Goal: Task Accomplishment & Management: Manage account settings

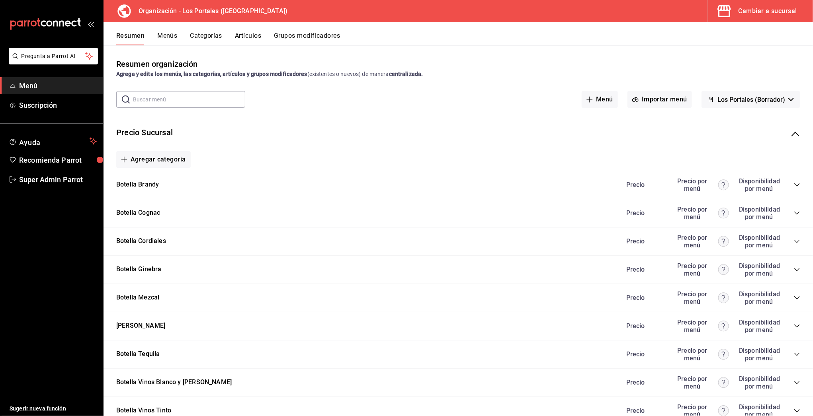
scroll to position [618, 0]
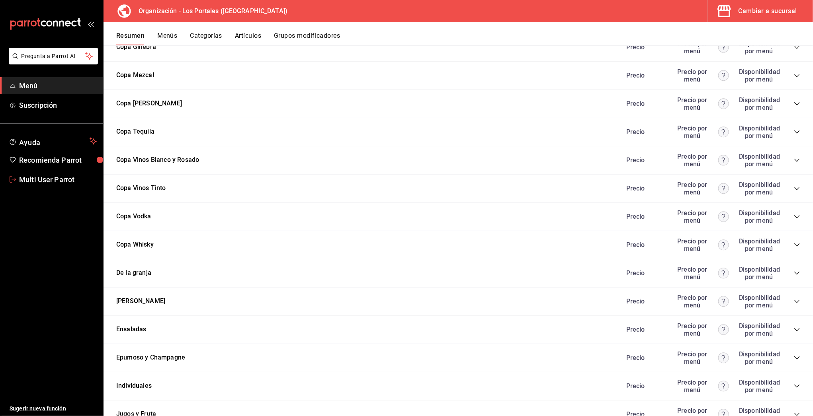
click at [53, 177] on span "Multi User Parrot" at bounding box center [58, 179] width 78 height 11
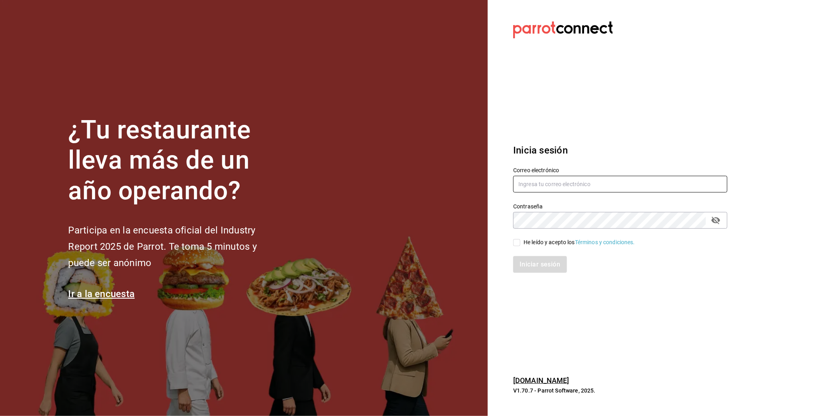
click at [541, 176] on input "text" at bounding box center [620, 184] width 214 height 17
click at [541, 178] on input "text" at bounding box center [620, 184] width 214 height 17
type input "multiuser@pickup.com"
click at [542, 241] on div "He leído y acepto los Términos y condiciones." at bounding box center [579, 242] width 111 height 8
click at [520, 241] on input "He leído y acepto los Términos y condiciones." at bounding box center [516, 242] width 7 height 7
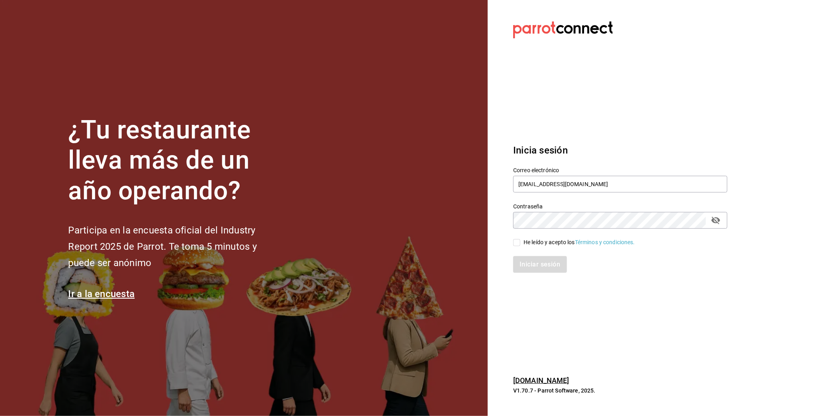
checkbox input "true"
click at [540, 270] on button "Iniciar sesión" at bounding box center [540, 264] width 54 height 17
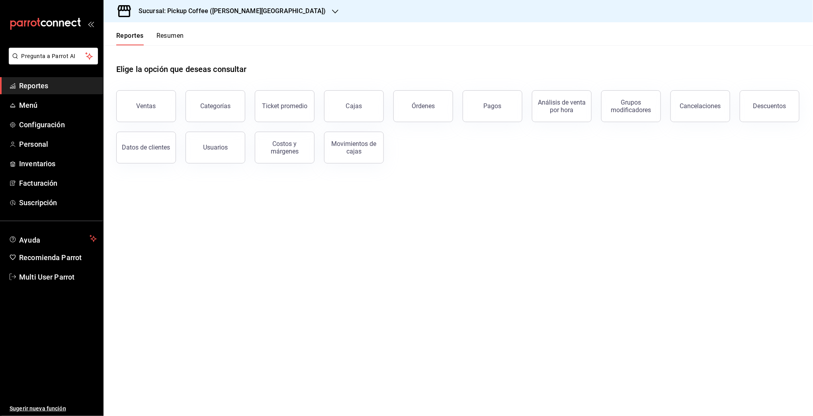
click at [241, 18] on div "Sucursal: Pickup Coffee ([PERSON_NAME][GEOGRAPHIC_DATA])" at bounding box center [226, 11] width 232 height 22
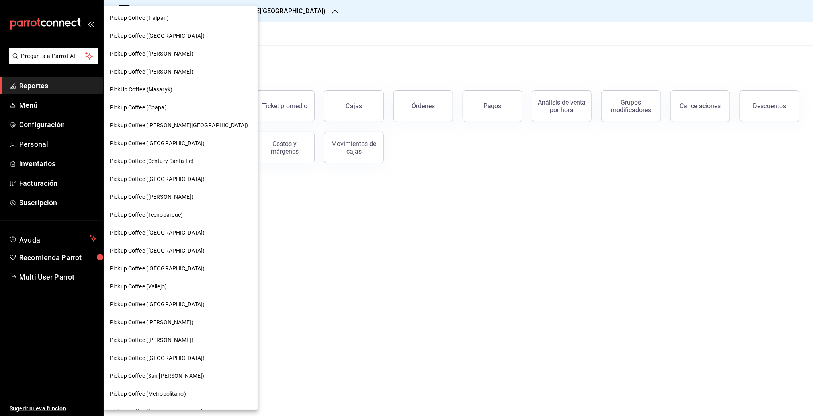
scroll to position [0, 0]
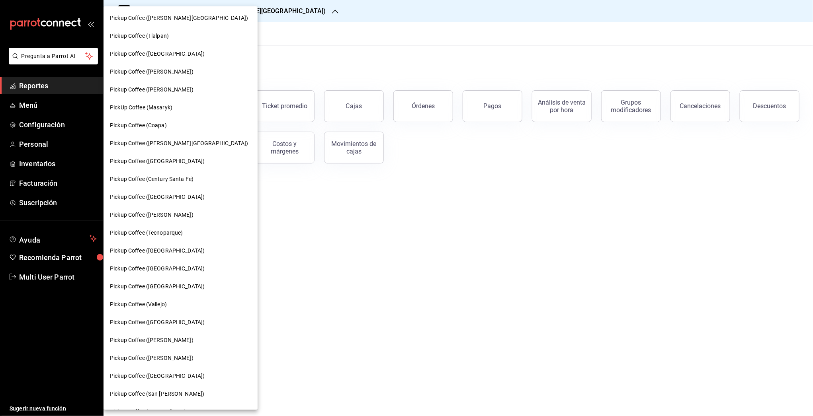
click at [178, 143] on span "Pickup Coffee ([PERSON_NAME][GEOGRAPHIC_DATA])" at bounding box center [179, 143] width 138 height 8
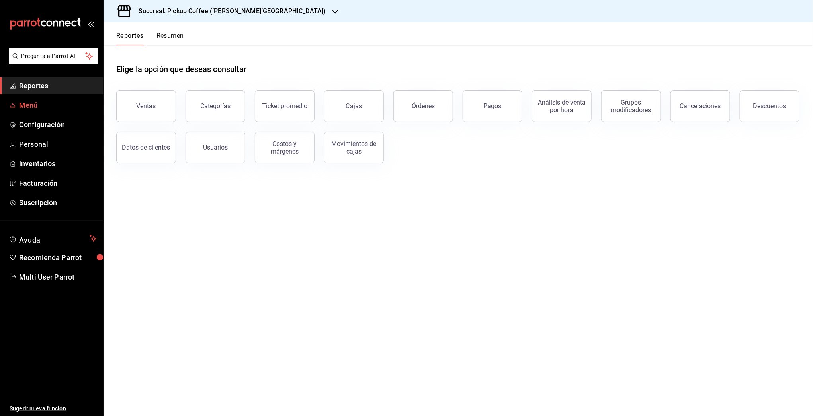
click at [36, 107] on span "Menú" at bounding box center [58, 105] width 78 height 11
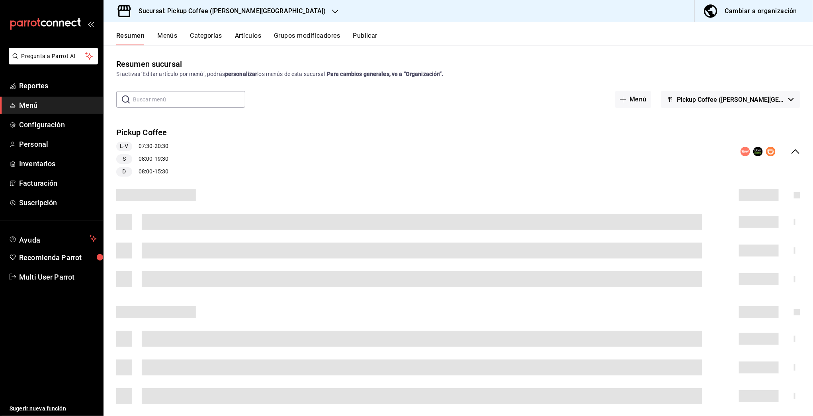
click at [786, 101] on button "Pickup Coffee ([PERSON_NAME][GEOGRAPHIC_DATA])" at bounding box center [730, 99] width 139 height 17
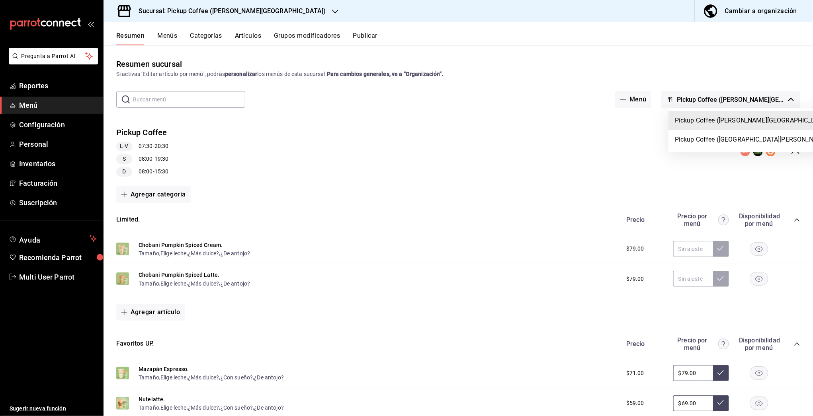
click at [786, 101] on div at bounding box center [406, 208] width 813 height 416
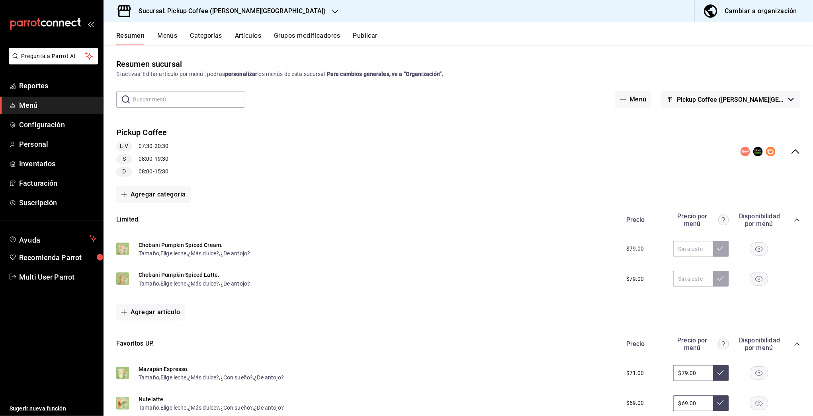
click at [786, 151] on div at bounding box center [406, 208] width 813 height 416
click at [791, 152] on icon "collapse-menu-row" at bounding box center [796, 152] width 10 height 10
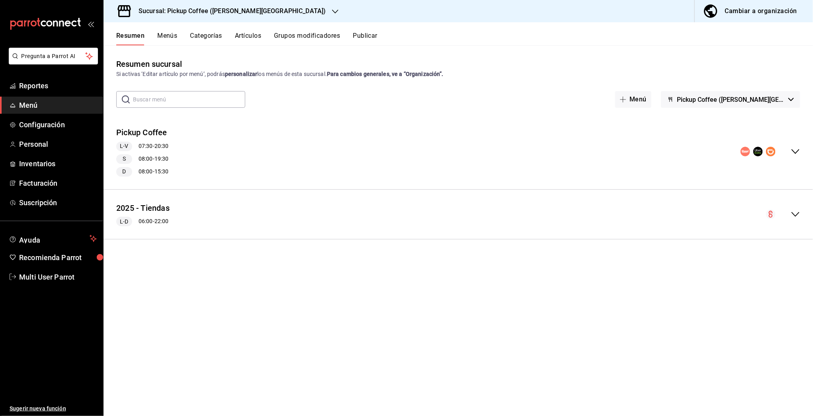
click at [359, 35] on button "Publicar" at bounding box center [365, 39] width 25 height 14
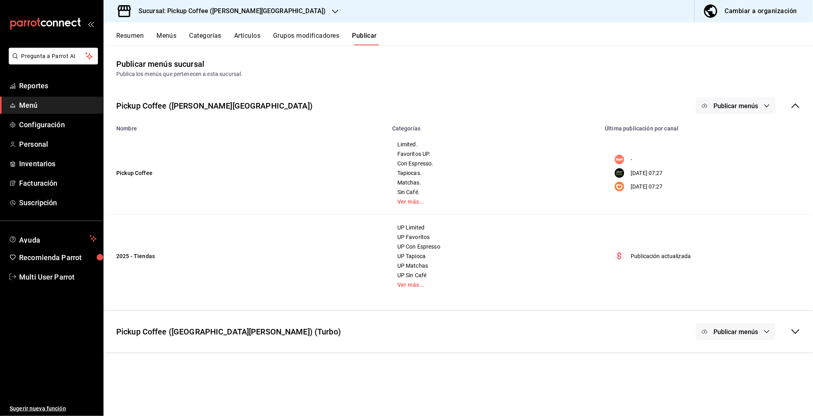
click at [170, 38] on button "Menús" at bounding box center [166, 39] width 20 height 14
